Goal: Task Accomplishment & Management: Manage account settings

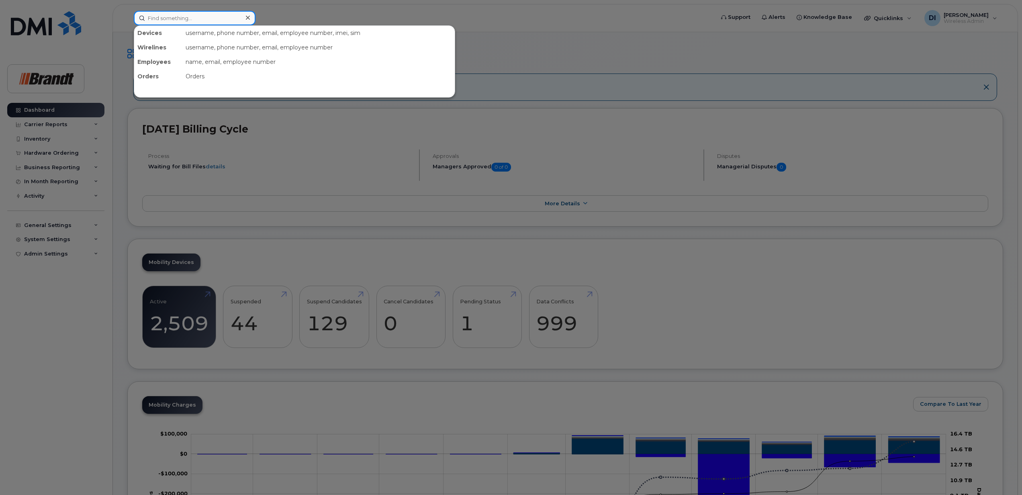
click at [190, 16] on input at bounding box center [195, 18] width 122 height 14
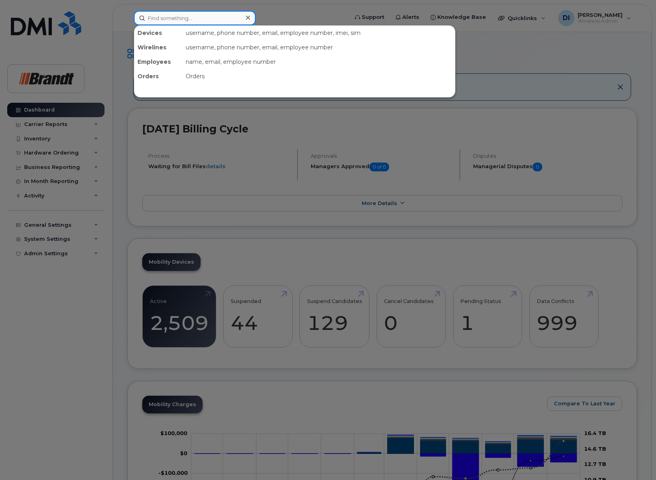
click at [185, 12] on input at bounding box center [195, 18] width 122 height 14
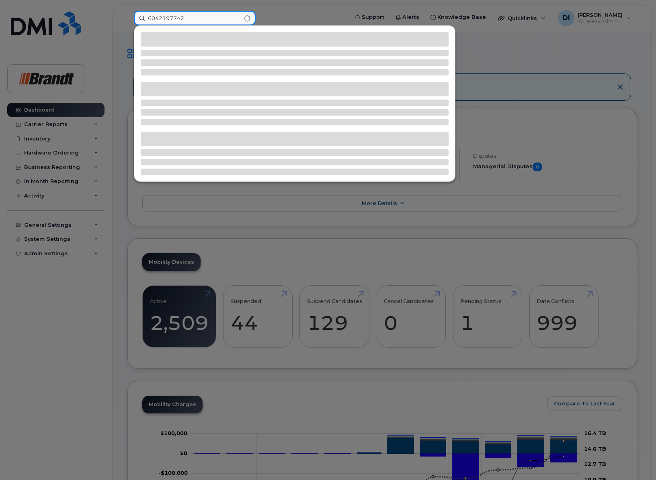
type input "6042197742"
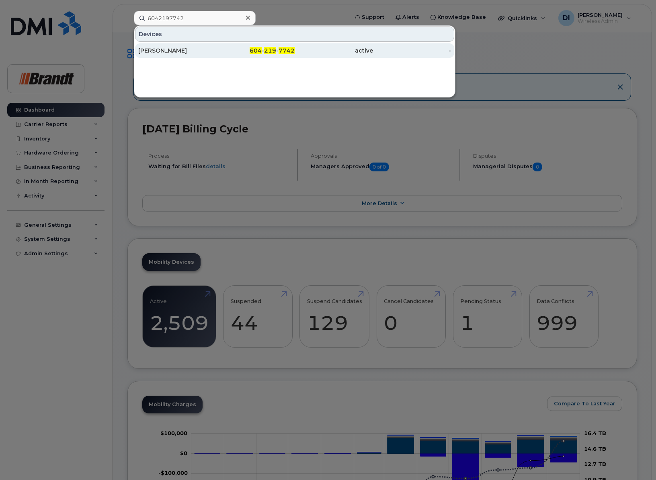
click at [176, 49] on div "[PERSON_NAME]" at bounding box center [177, 51] width 78 height 8
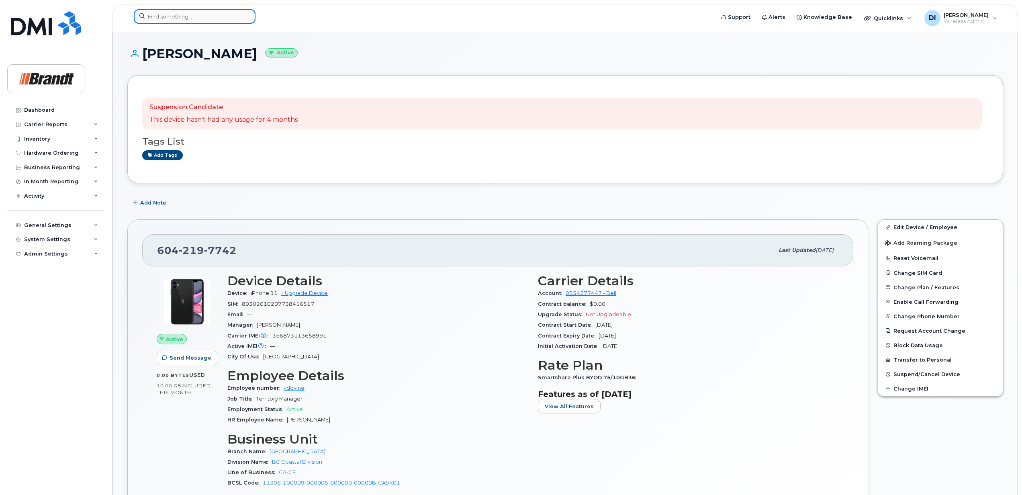
click at [182, 15] on input at bounding box center [195, 16] width 122 height 14
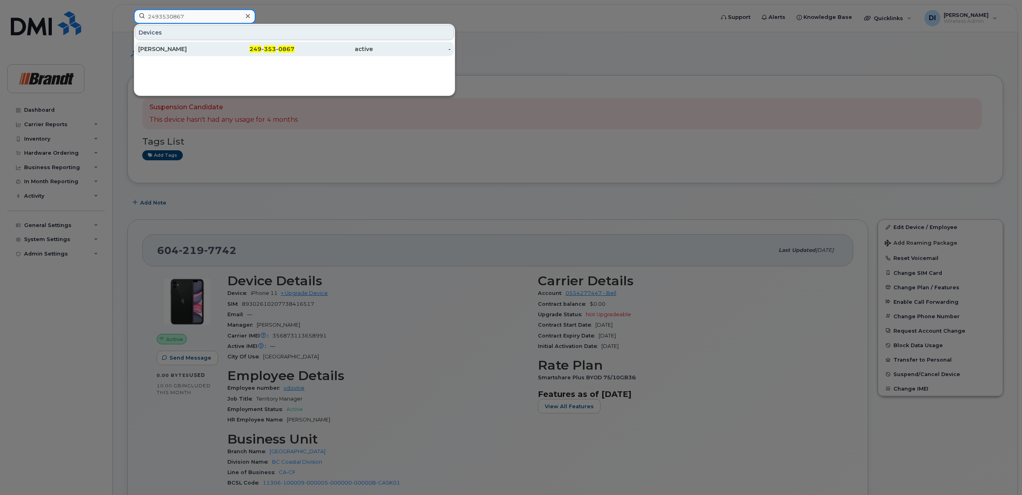
type input "2493530867"
click at [193, 47] on div "Brendan Dance" at bounding box center [177, 49] width 78 height 8
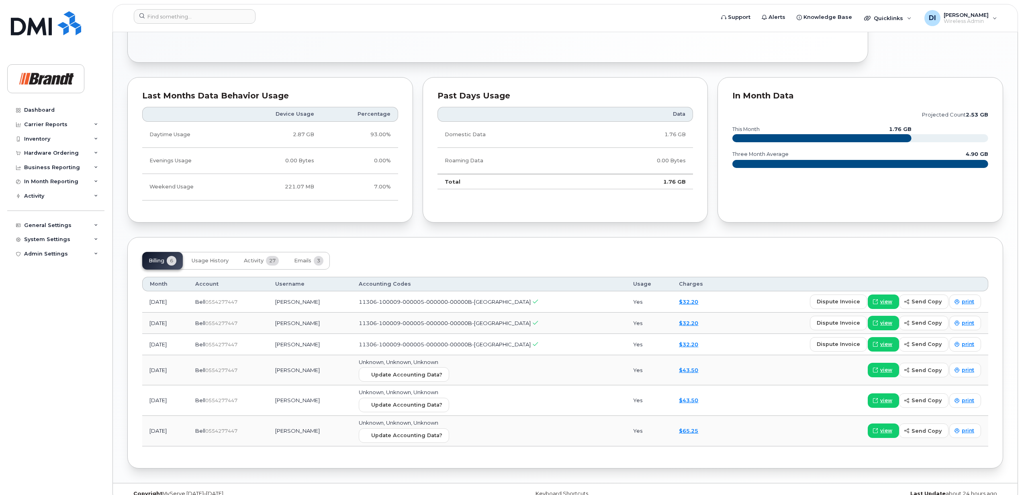
scroll to position [470, 0]
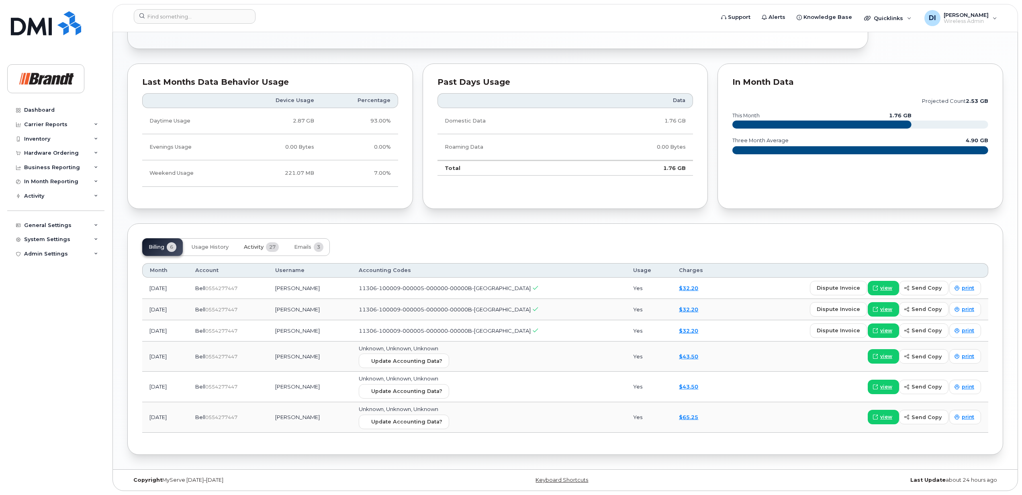
click at [263, 244] on span "Activity" at bounding box center [254, 247] width 20 height 6
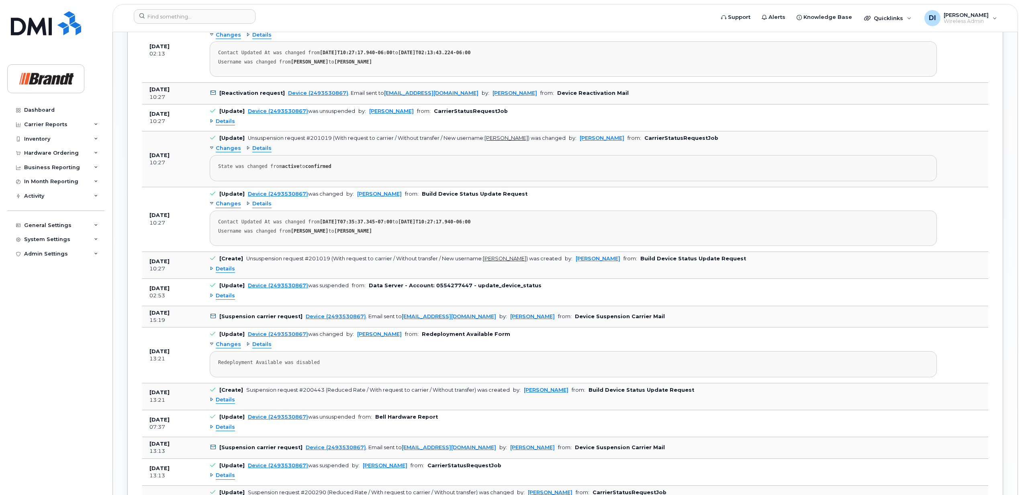
scroll to position [898, 0]
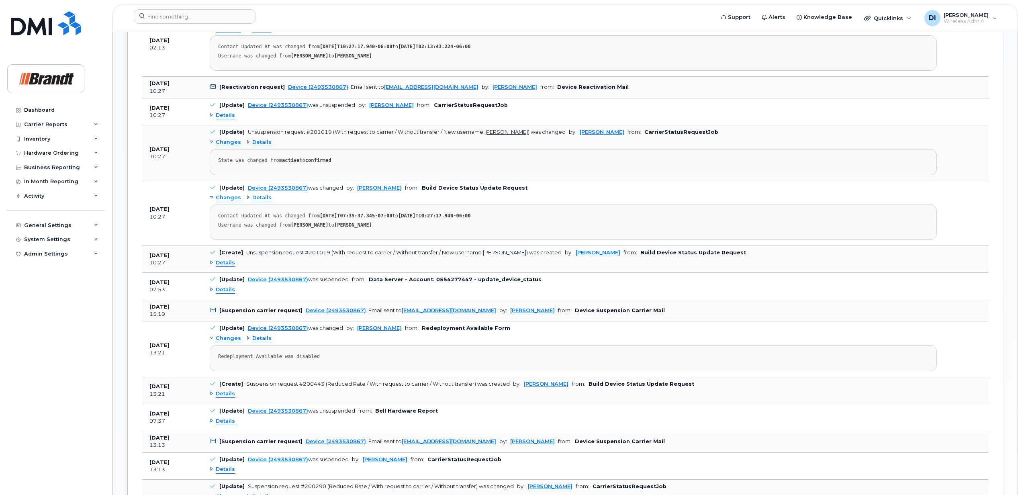
click at [227, 398] on span "Details" at bounding box center [225, 394] width 19 height 8
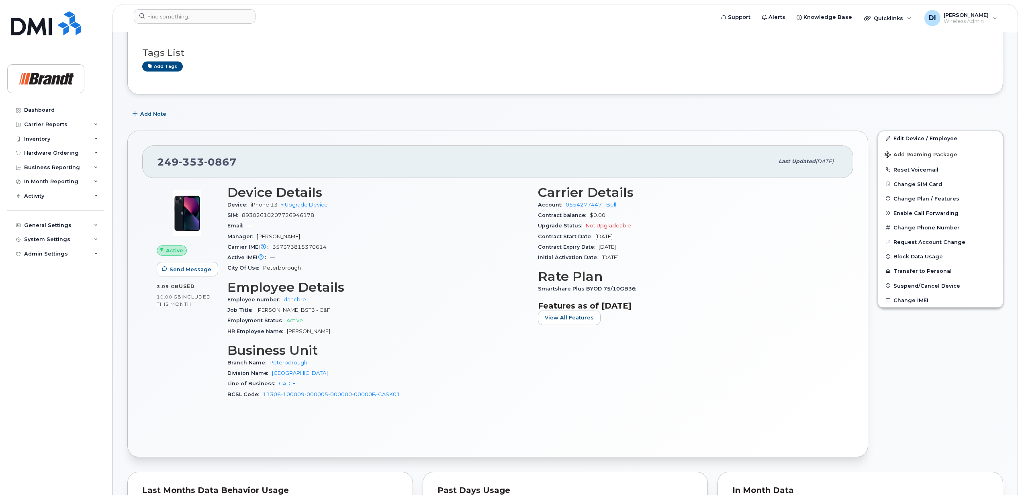
scroll to position [161, 0]
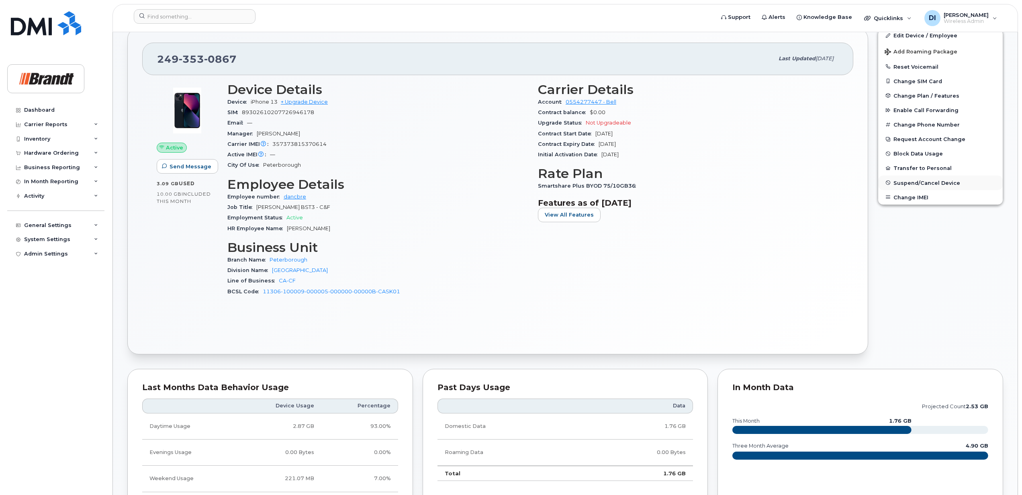
click at [921, 182] on span "Suspend/Cancel Device" at bounding box center [926, 183] width 67 height 6
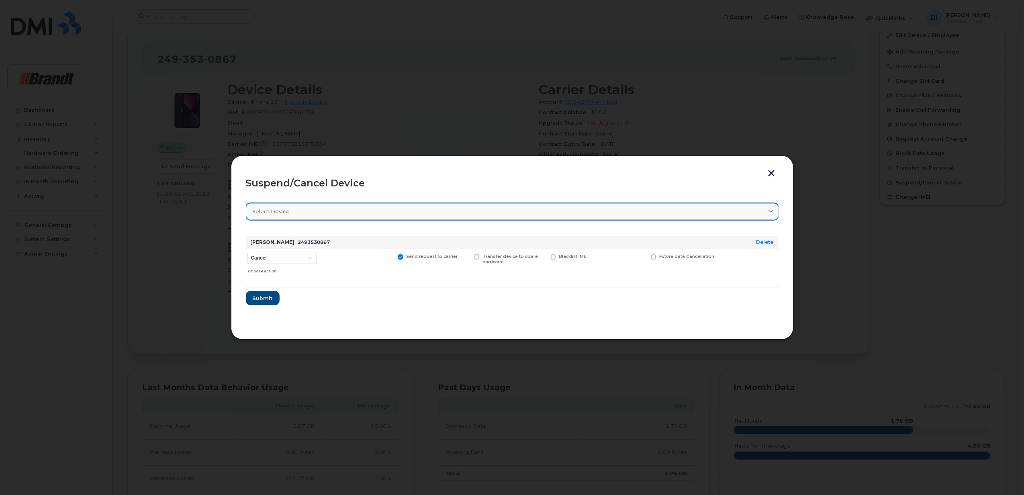
click at [762, 211] on div "Select device" at bounding box center [512, 212] width 519 height 8
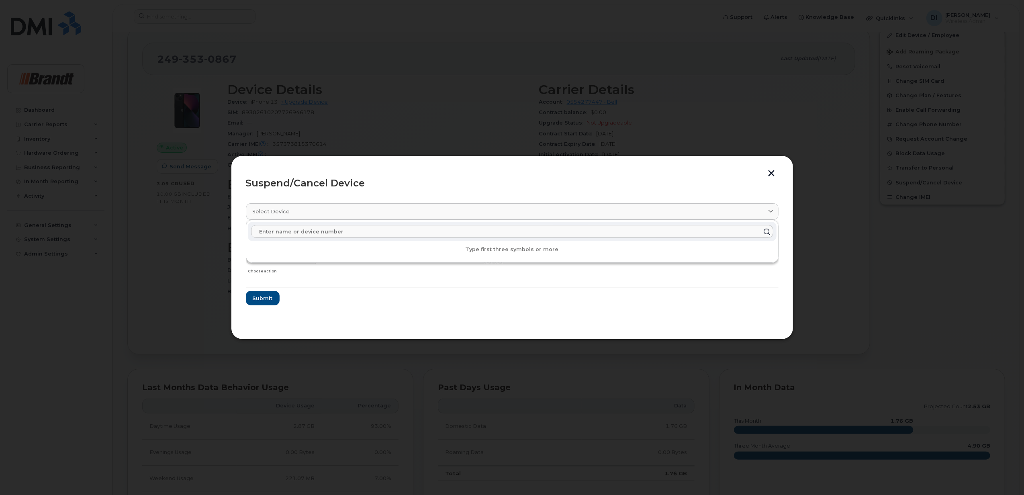
click at [362, 233] on input "text" at bounding box center [512, 231] width 522 height 13
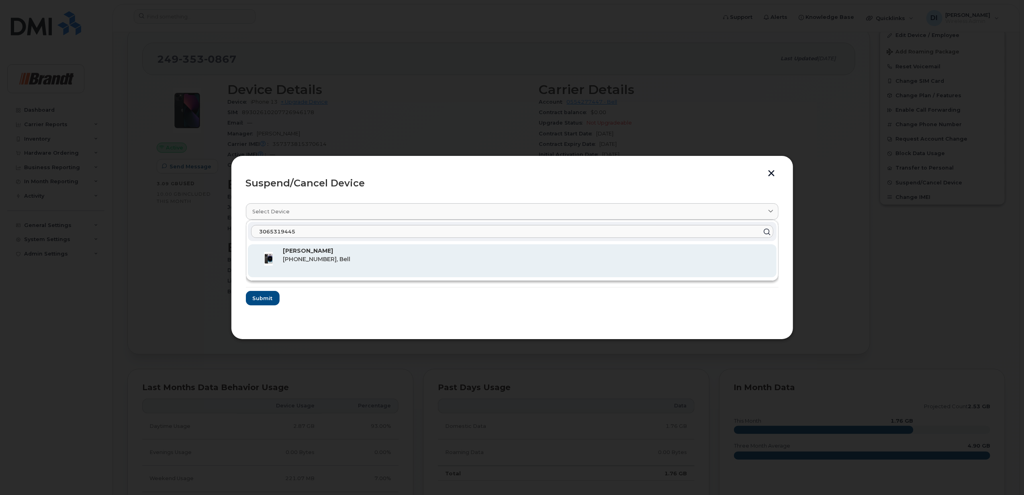
type input "3065319445"
click at [305, 258] on span "306-531-9445, Bell" at bounding box center [316, 258] width 67 height 7
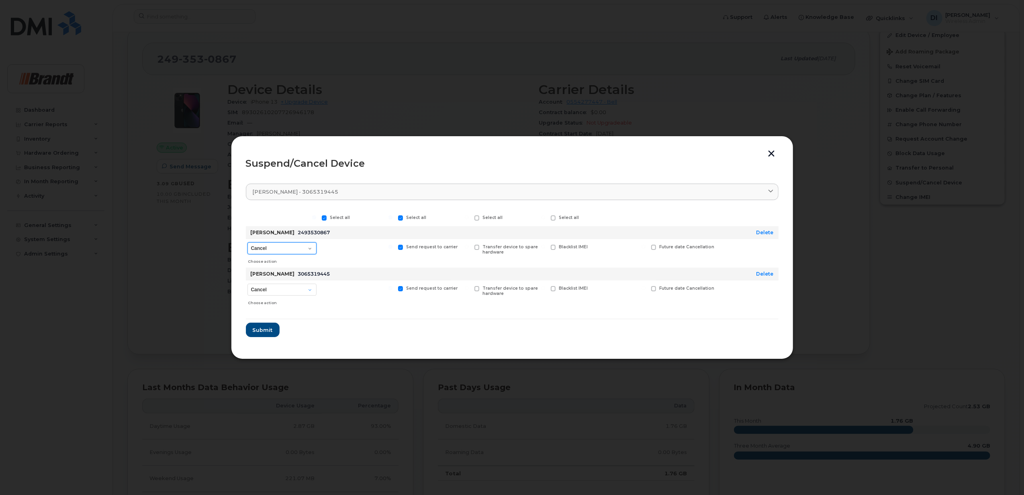
click at [300, 251] on select "Cancel Suspend - Extend Suspension Suspend - Reduced Rate Suspend - Full Rate S…" at bounding box center [281, 248] width 69 height 12
click at [279, 214] on div at bounding box center [282, 218] width 72 height 17
click at [300, 288] on select "Cancel Suspend - Reduced Rate Suspend - Full Rate Suspend - Lost Device/Stolen …" at bounding box center [281, 290] width 69 height 12
click at [746, 154] on header "Suspend/Cancel Device" at bounding box center [512, 164] width 533 height 26
click at [770, 151] on button "button" at bounding box center [772, 154] width 12 height 8
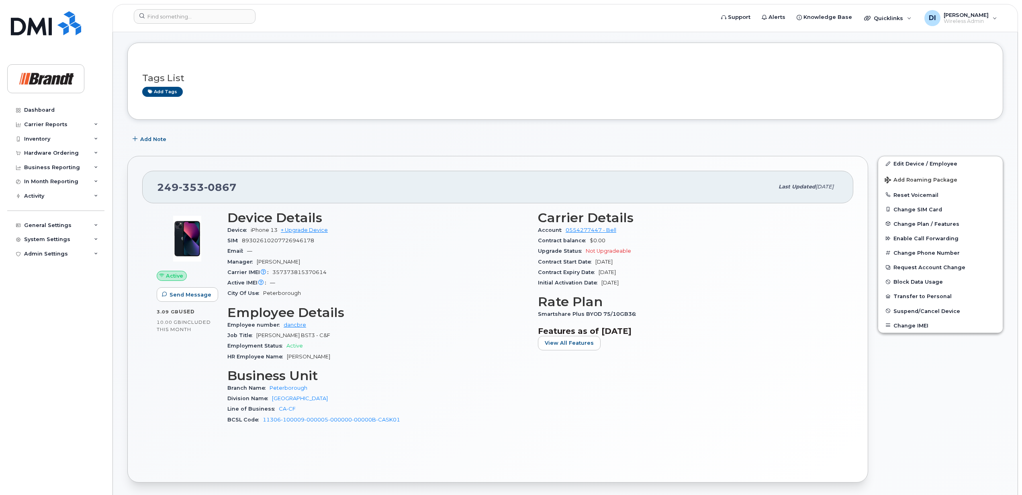
scroll to position [0, 0]
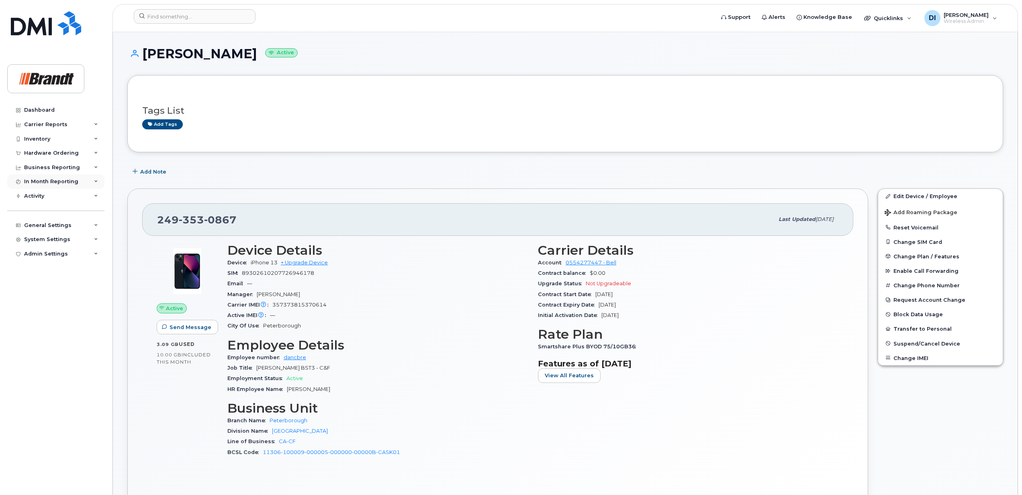
click at [84, 180] on div "In Month Reporting" at bounding box center [55, 181] width 97 height 14
click at [50, 211] on div "Data Pooling" at bounding box center [46, 211] width 36 height 7
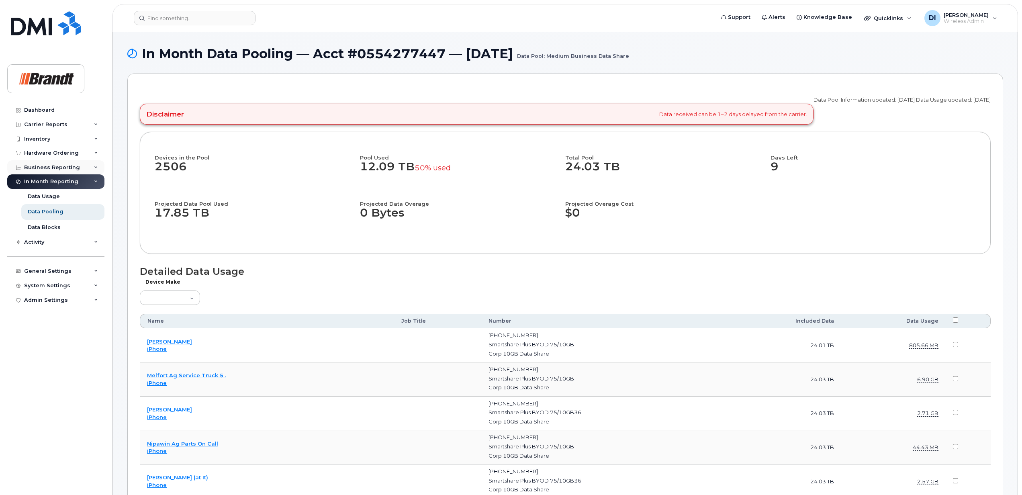
click at [81, 168] on div "Business Reporting" at bounding box center [55, 167] width 97 height 14
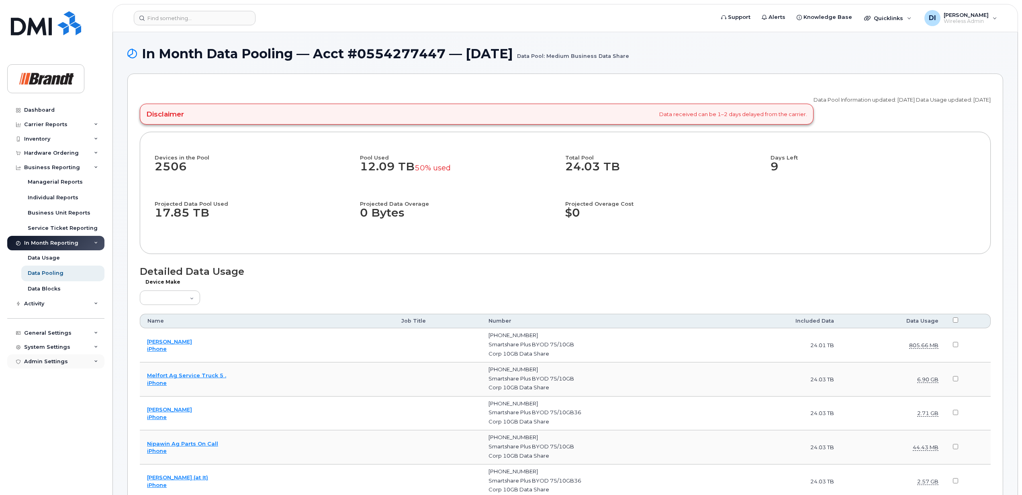
click at [81, 364] on div "Admin Settings" at bounding box center [55, 361] width 97 height 14
click at [86, 346] on div "System Settings" at bounding box center [55, 347] width 97 height 14
click at [42, 406] on div "Reporting" at bounding box center [42, 407] width 28 height 7
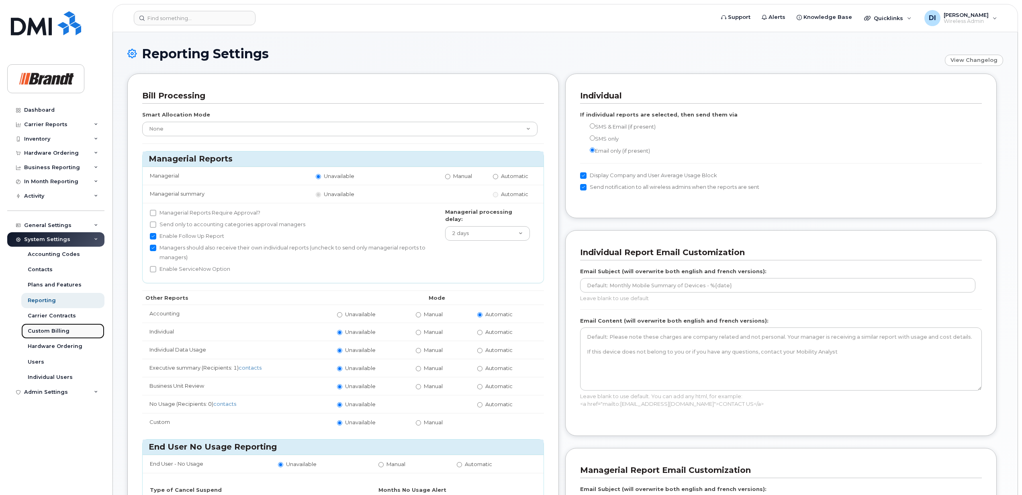
click at [49, 332] on div "Custom Billing" at bounding box center [49, 330] width 42 height 7
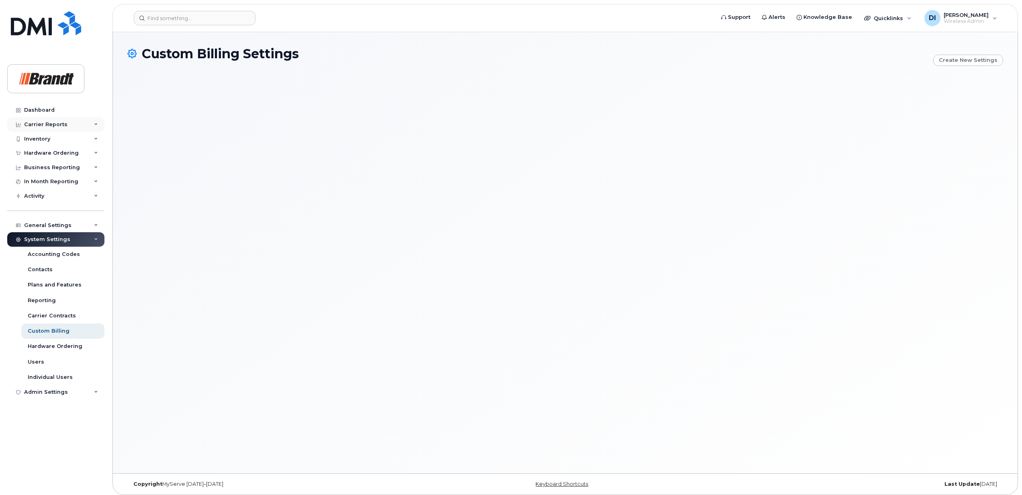
click at [90, 124] on div "Carrier Reports" at bounding box center [55, 124] width 97 height 14
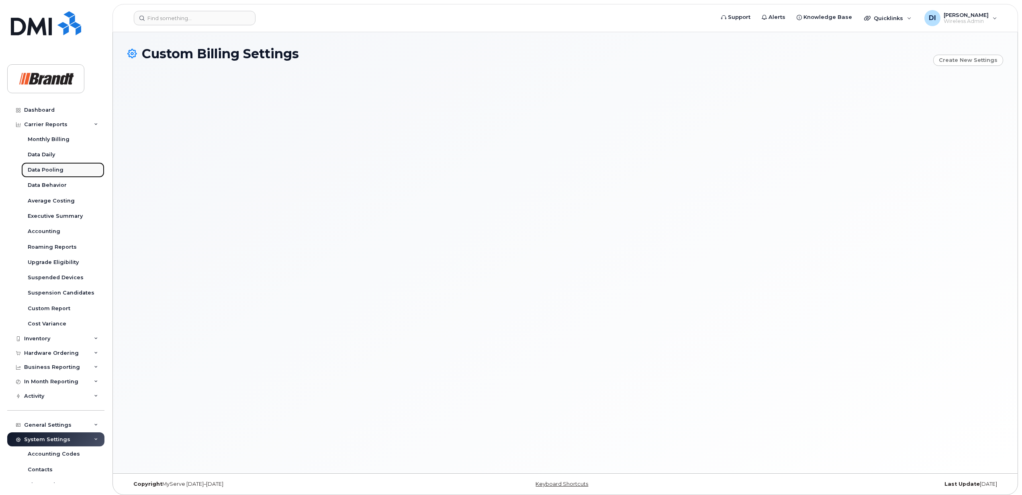
click at [44, 172] on div "Data Pooling" at bounding box center [46, 169] width 36 height 7
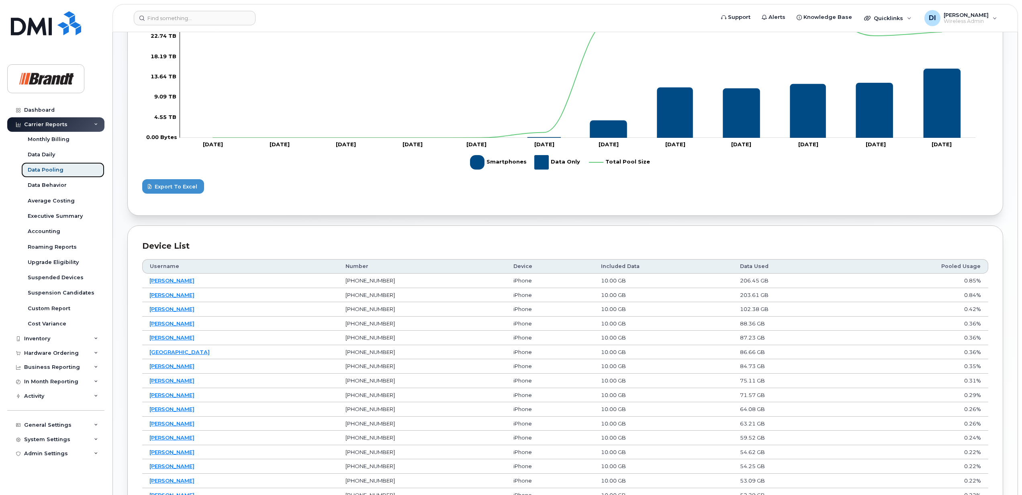
scroll to position [406, 0]
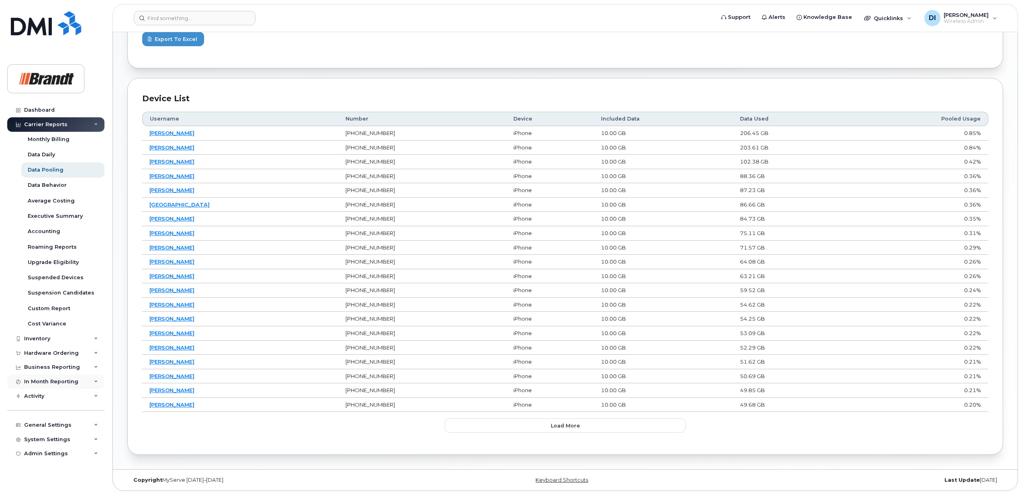
click at [86, 379] on div "In Month Reporting" at bounding box center [55, 381] width 97 height 14
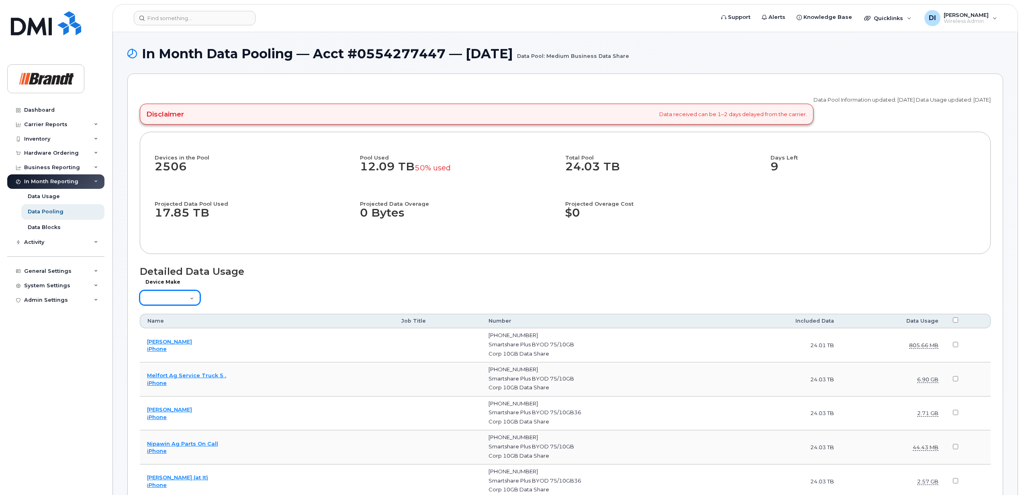
click at [177, 298] on select "Aircard Android Blackberry Cell Phone GPS HUB iPhone Laptop [PERSON_NAME] Pager…" at bounding box center [170, 297] width 60 height 14
